Goal: Contribute content: Add original content to the website for others to see

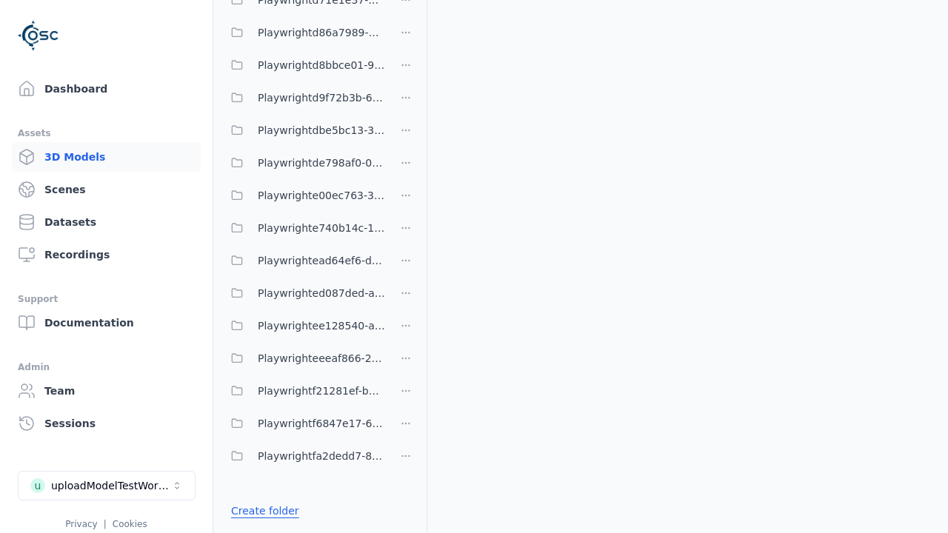
click at [261, 511] on link "Create folder" at bounding box center [265, 510] width 68 height 15
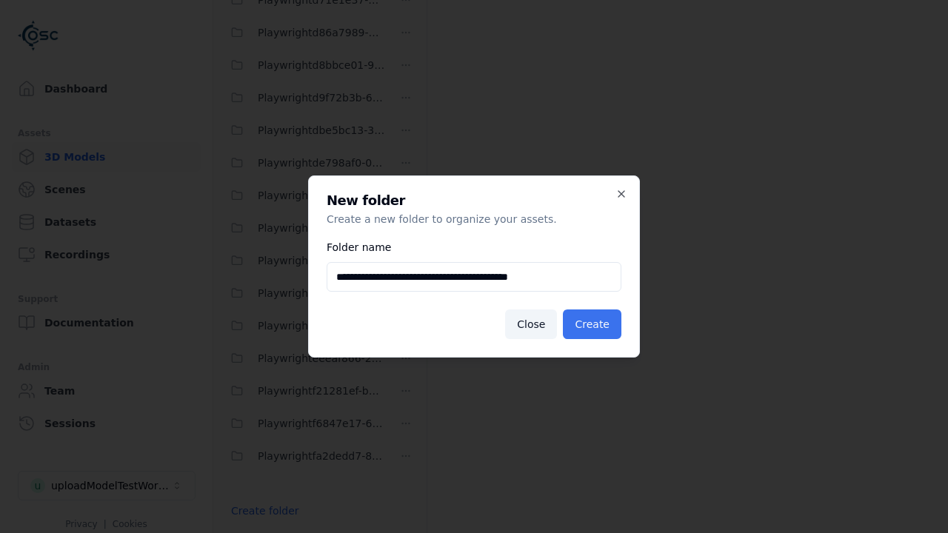
type input "**********"
click at [594, 324] on button "Create" at bounding box center [592, 324] width 58 height 30
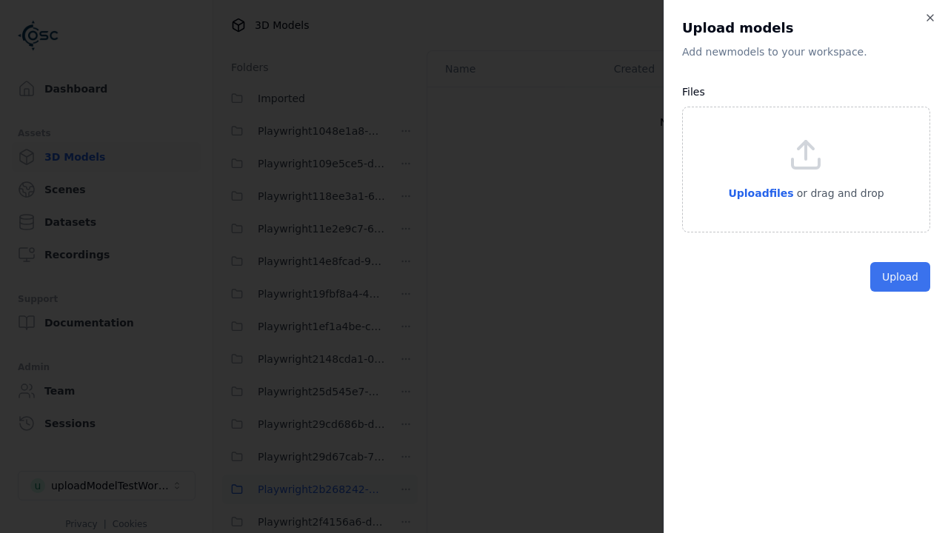
click at [901, 292] on button "Upload" at bounding box center [900, 277] width 60 height 30
